Goal: Information Seeking & Learning: Learn about a topic

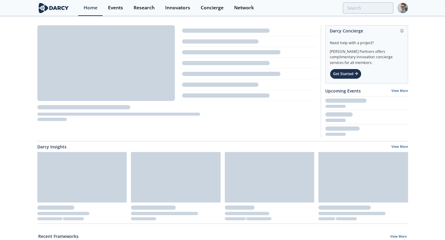
click at [110, 10] on div "Events" at bounding box center [115, 7] width 15 height 5
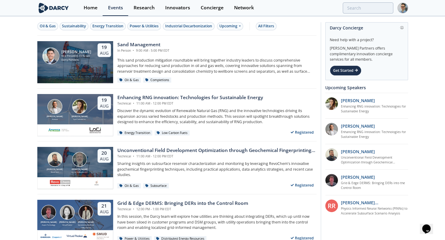
click at [144, 26] on div "Power & Utilities" at bounding box center [144, 25] width 29 height 5
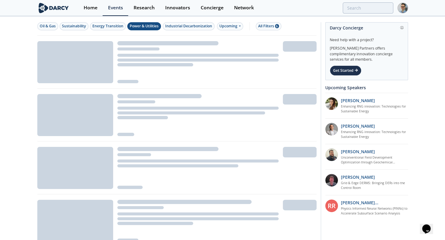
click at [264, 28] on div "All Filters 6" at bounding box center [268, 25] width 21 height 5
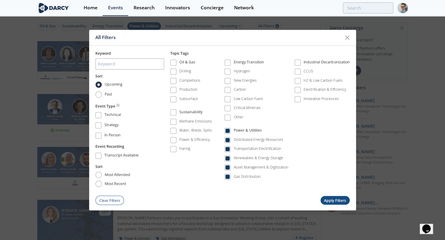
click at [235, 132] on div "Power & Utilities" at bounding box center [248, 131] width 28 height 7
click at [238, 147] on div "Transportation Electrification" at bounding box center [257, 149] width 47 height 5
click at [334, 200] on button "Apply Filters" at bounding box center [335, 201] width 29 height 9
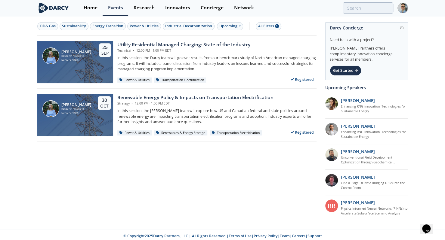
click at [259, 22] on div "Oil & Gas Sustainability Energy Transition Power & Utilities Industrial Decarbo…" at bounding box center [176, 26] width 279 height 19
click at [263, 24] on div "All Filters 1" at bounding box center [268, 25] width 21 height 5
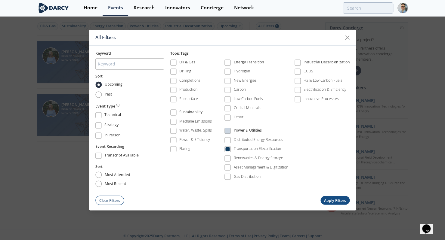
click at [247, 147] on div "Transportation Electrification" at bounding box center [257, 149] width 47 height 5
click at [247, 161] on label "Renewables & Energy Storage" at bounding box center [254, 159] width 59 height 8
click at [248, 158] on div "Renewables & Energy Storage" at bounding box center [258, 158] width 49 height 5
click at [328, 197] on button "Apply Filters" at bounding box center [335, 201] width 29 height 9
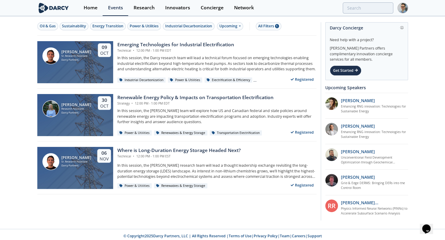
click at [78, 159] on div "Juan Corrado" at bounding box center [76, 158] width 30 height 4
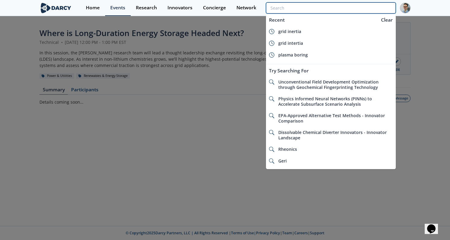
click at [372, 5] on input "search" at bounding box center [331, 7] width 130 height 11
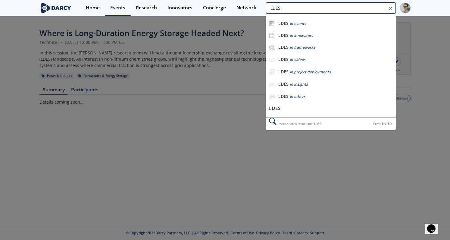
type input "LDES"
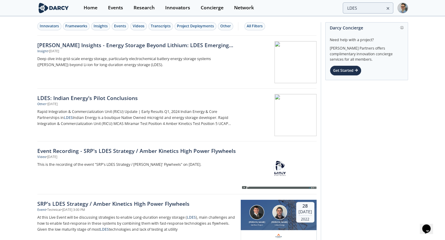
click at [167, 75] on div "Darcy Insights - Energy Storage Beyond Lithium: LDES Emerging Battery Chemistri…" at bounding box center [138, 62] width 203 height 42
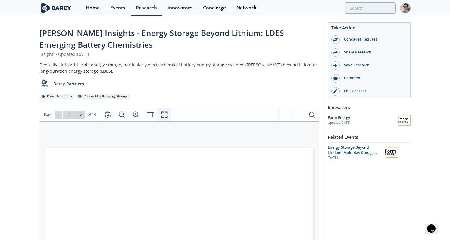
click at [163, 116] on icon "Fullscreen" at bounding box center [164, 114] width 7 height 7
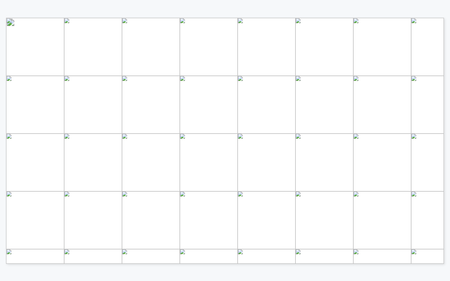
click at [124, 71] on span "Lithium-ion Innovator Landscape" at bounding box center [104, 69] width 53 height 3
click at [124, 68] on span "Lithium-ion Innovator Landscape" at bounding box center [104, 69] width 53 height 3
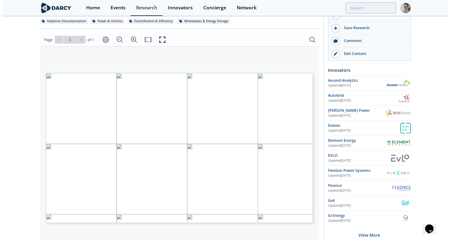
scroll to position [64, 0]
click at [163, 37] on icon "Fullscreen" at bounding box center [162, 39] width 6 height 6
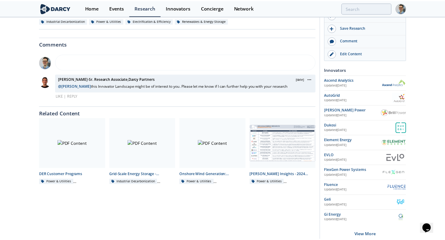
scroll to position [0, 0]
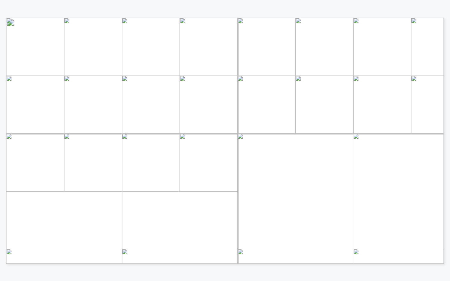
click at [198, 229] on span "Battery Energy Storage System (BESS) Integrator Framework" at bounding box center [223, 228] width 170 height 5
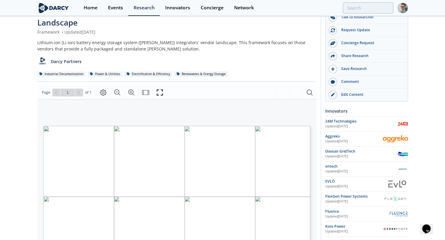
scroll to position [49, 0]
